Goal: Use online tool/utility: Utilize a website feature to perform a specific function

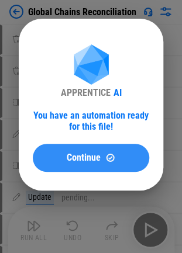
click at [63, 160] on div "Continue" at bounding box center [91, 158] width 88 height 10
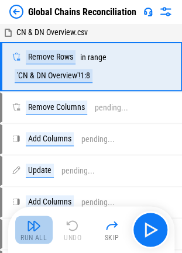
click at [39, 234] on div "Run All" at bounding box center [33, 237] width 26 height 7
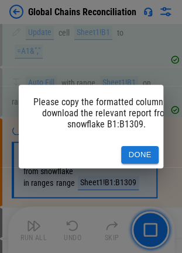
scroll to position [1181, 0]
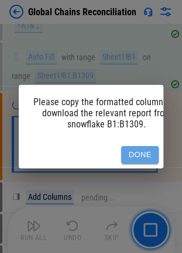
click at [141, 154] on button "Done" at bounding box center [139, 155] width 37 height 18
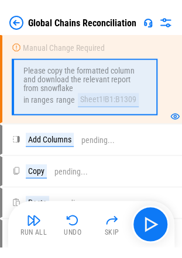
scroll to position [1263, 0]
